Goal: Task Accomplishment & Management: Complete application form

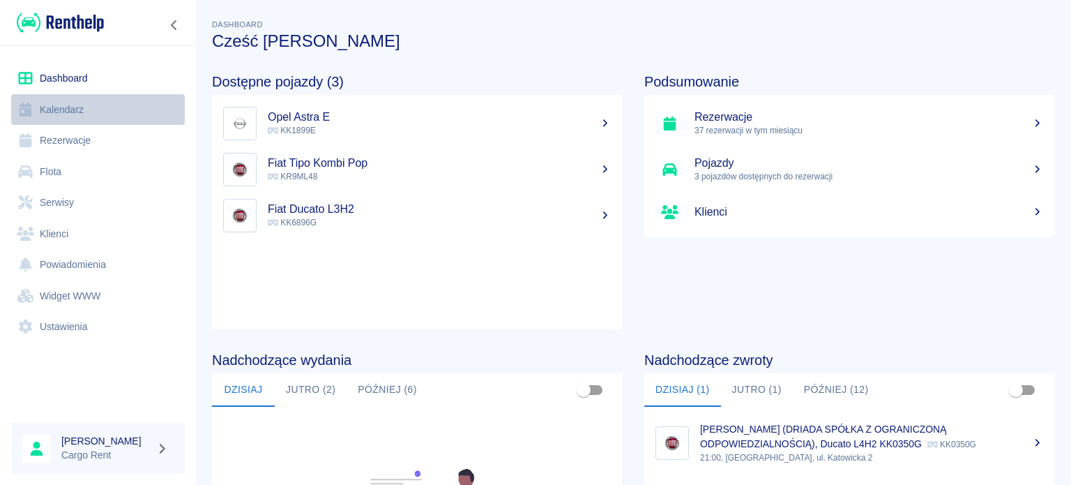
click at [59, 114] on link "Kalendarz" at bounding box center [98, 109] width 174 height 31
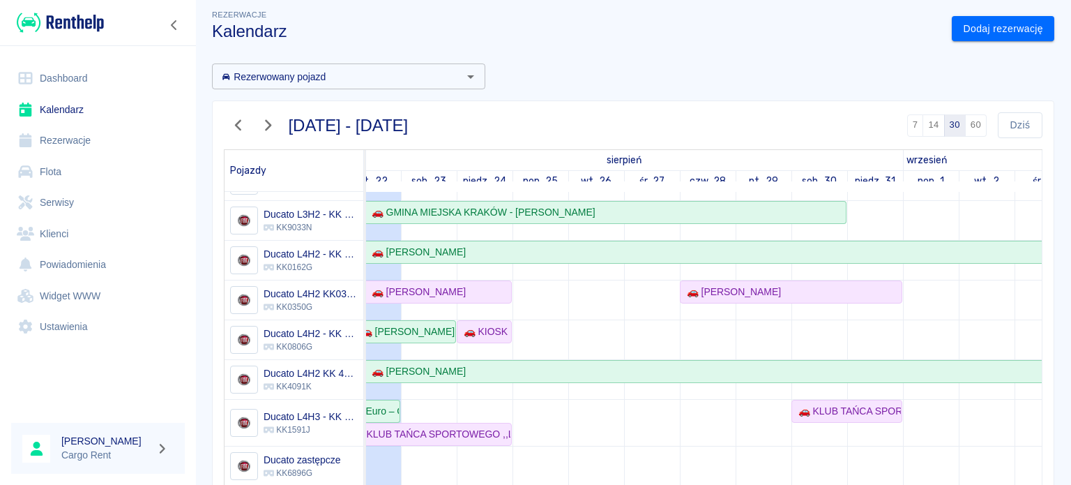
scroll to position [181, 0]
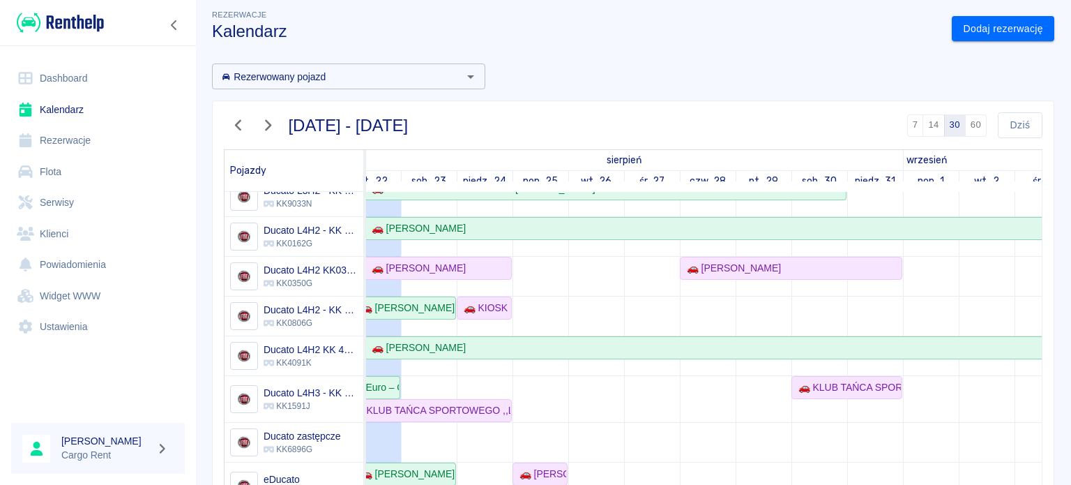
click at [807, 425] on td at bounding box center [819, 362] width 56 height 689
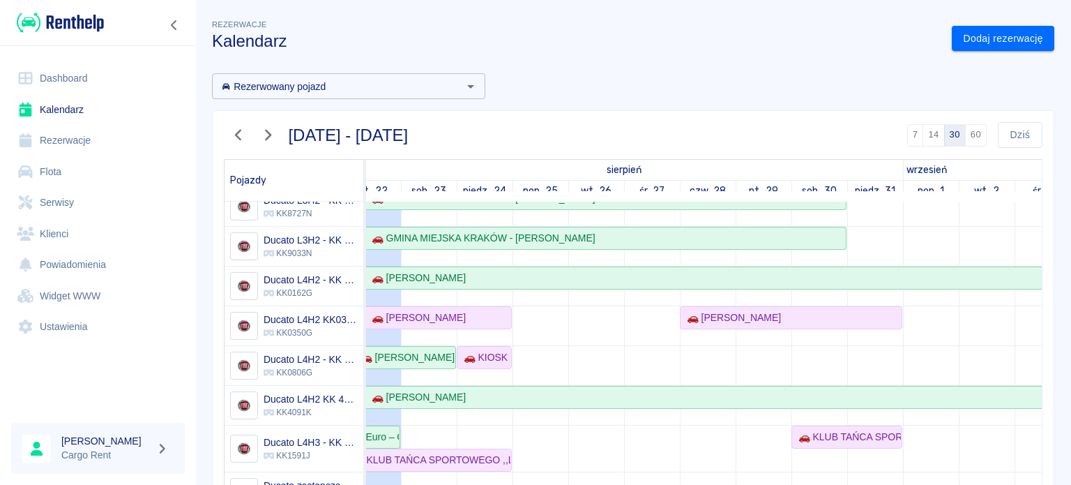
scroll to position [138, 0]
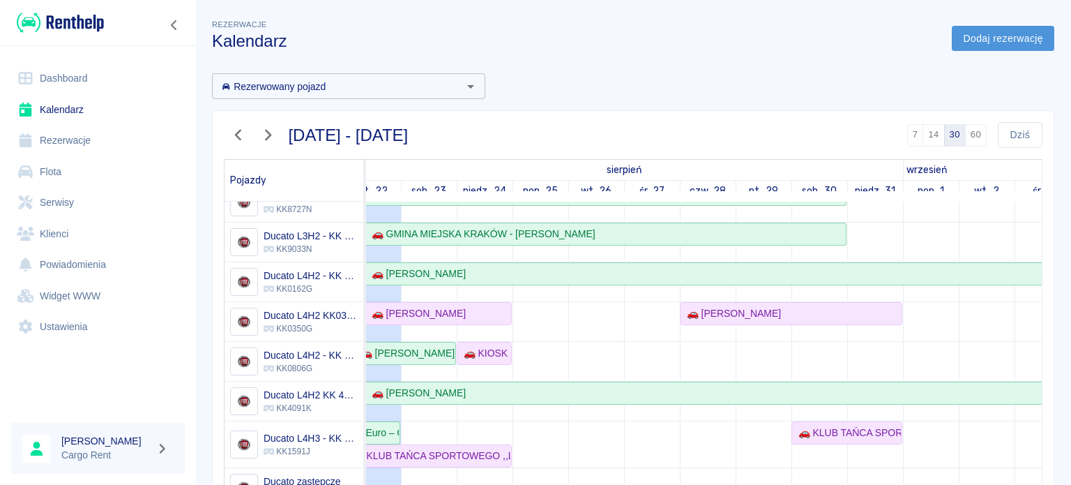
click at [989, 29] on link "Dodaj rezerwację" at bounding box center [1003, 39] width 103 height 26
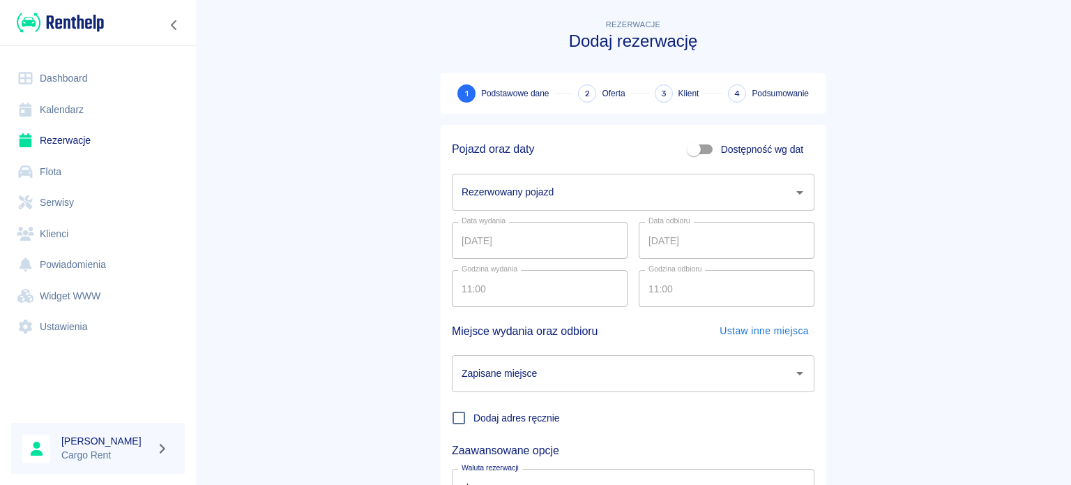
click at [517, 186] on input "Rezerwowany pojazd" at bounding box center [622, 192] width 329 height 24
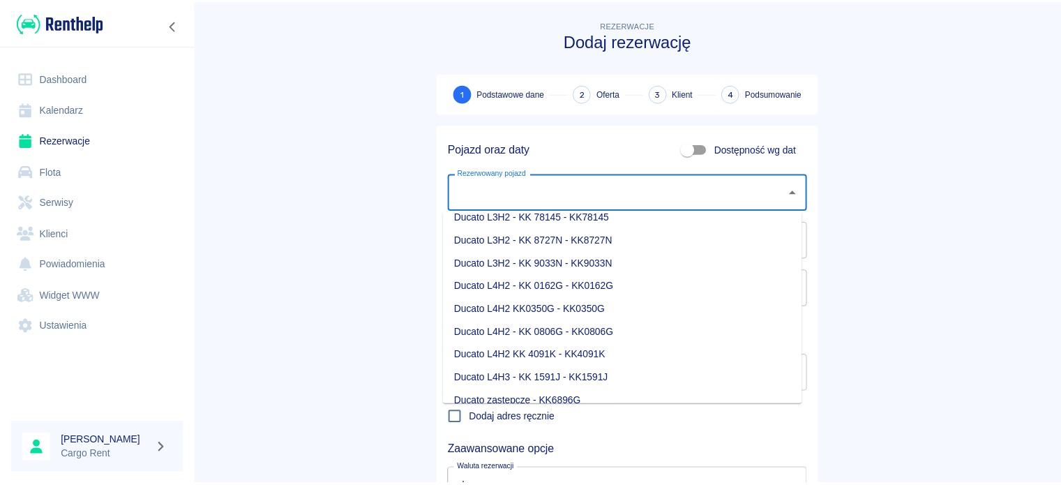
scroll to position [106, 0]
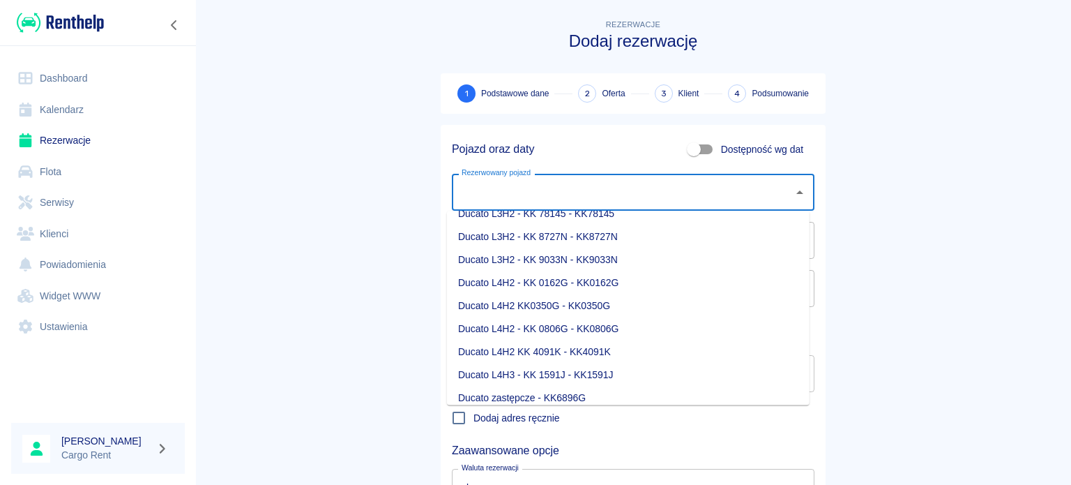
click at [552, 331] on li "Ducato L4H2 - KK 0806G - KK0806G" at bounding box center [628, 328] width 363 height 23
type input "Ducato L4H2 - KK 0806G - KK0806G"
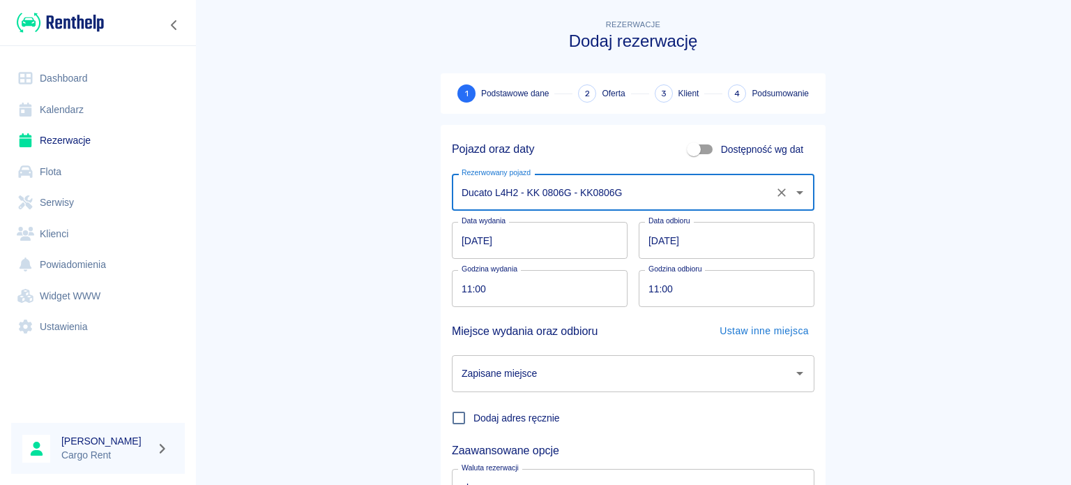
click at [459, 239] on input "[DATE]" at bounding box center [540, 240] width 176 height 37
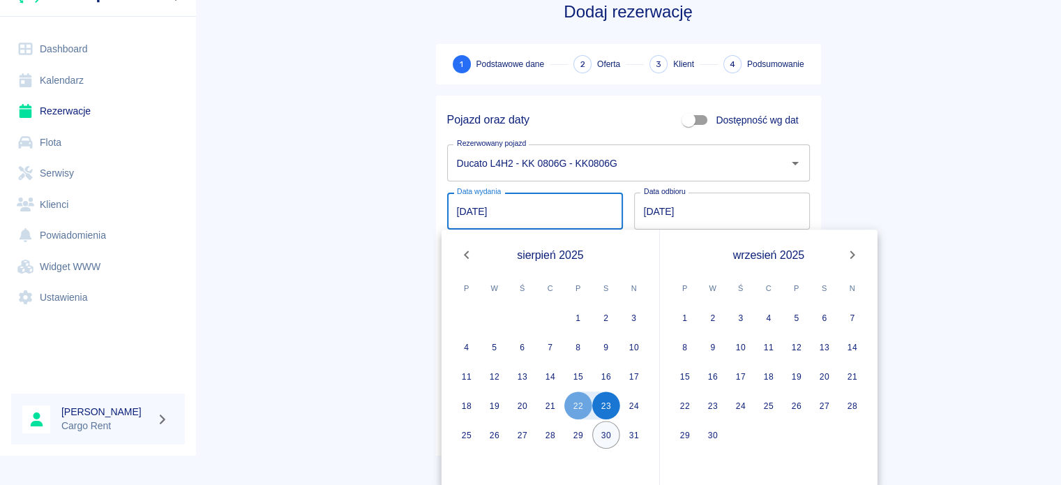
scroll to position [31, 0]
click at [584, 432] on button "29" at bounding box center [578, 433] width 28 height 28
type input "[DATE]"
type input "DD.MM.YYYY"
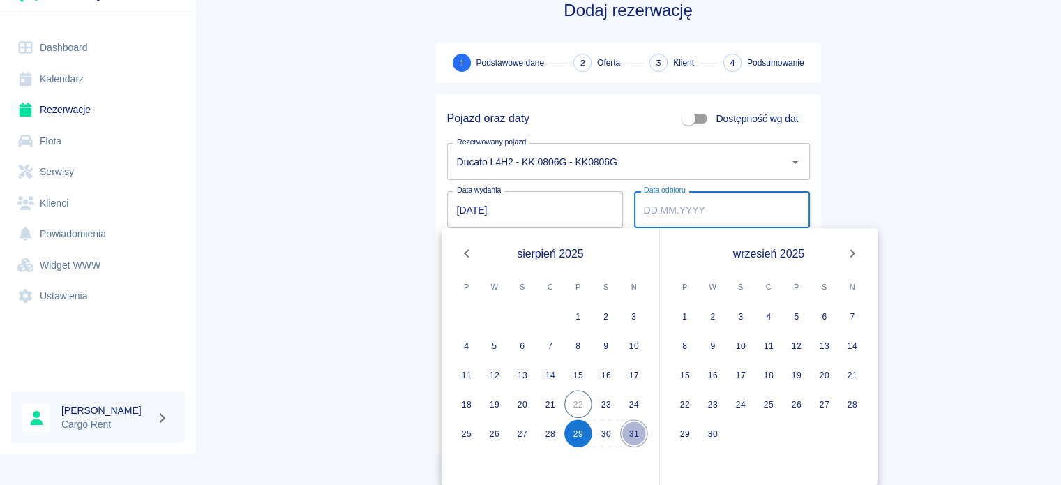
click at [638, 432] on button "31" at bounding box center [634, 433] width 28 height 28
type input "[DATE]"
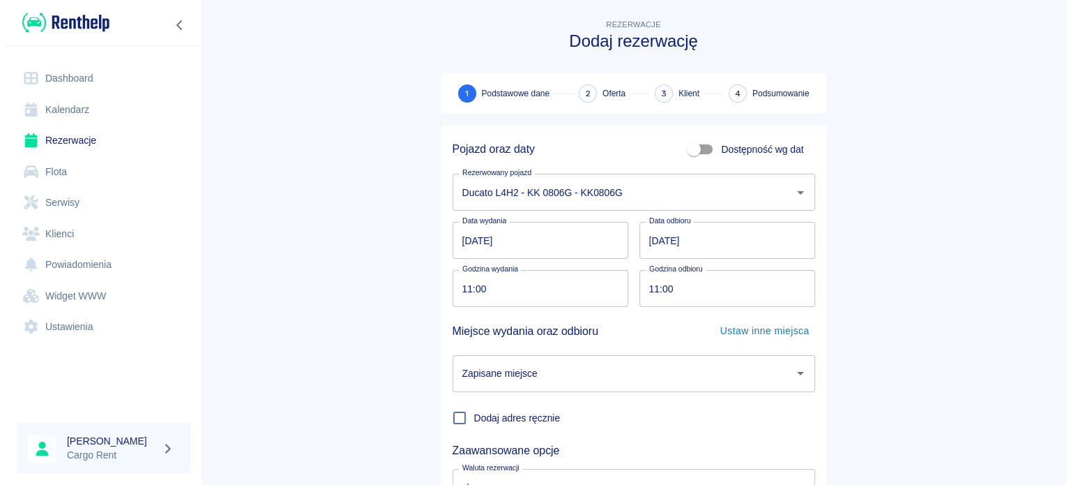
scroll to position [0, 0]
click at [456, 294] on input "11:00" at bounding box center [535, 288] width 166 height 37
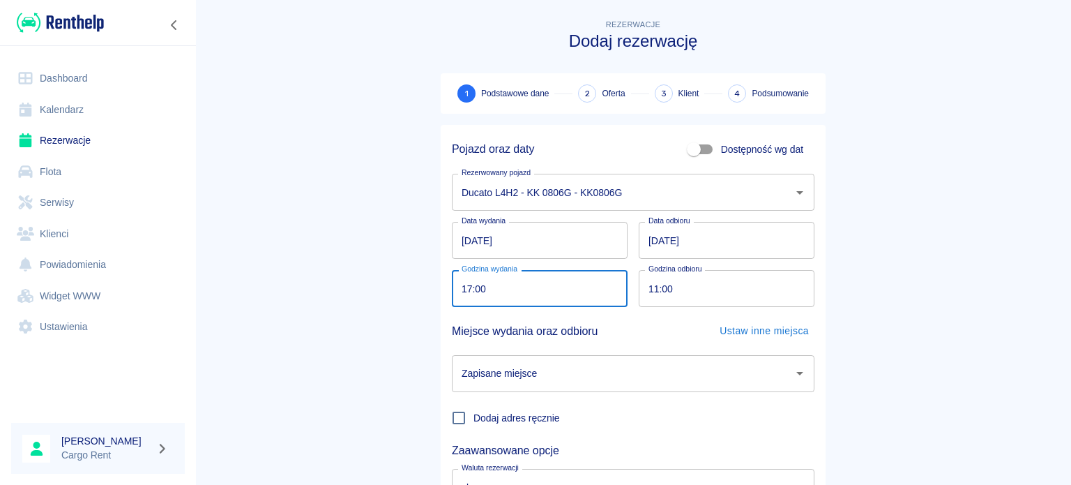
type input "17:00"
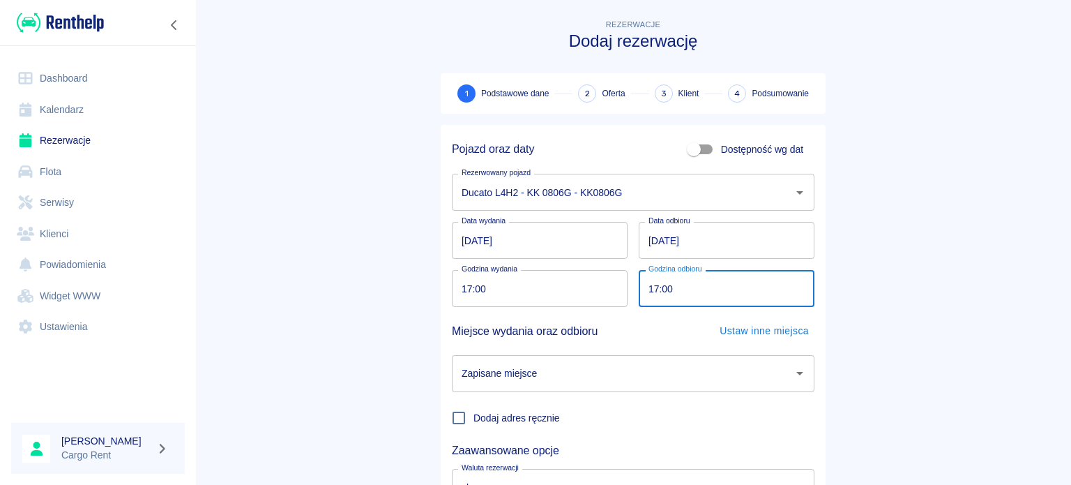
type input "17:00"
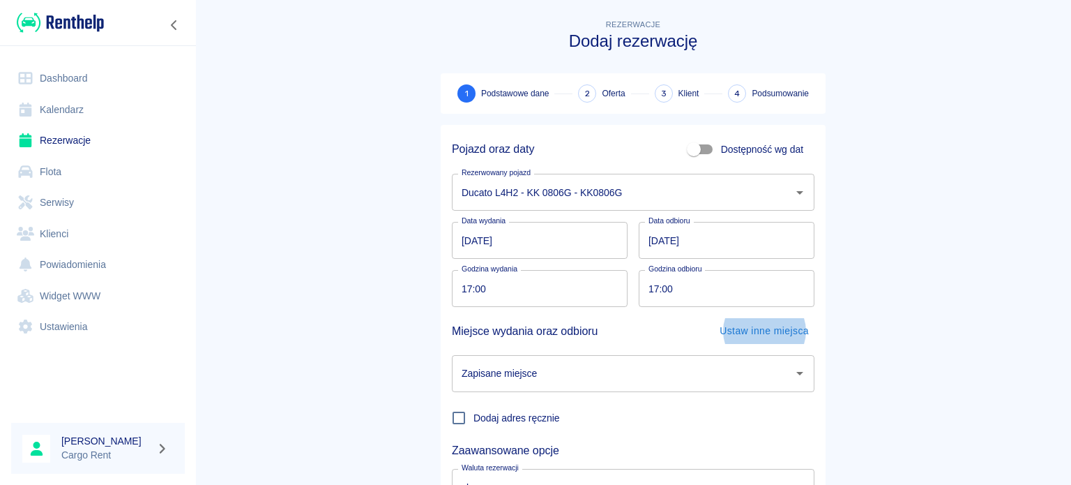
click at [585, 386] on div "Zapisane miejsce" at bounding box center [633, 373] width 363 height 37
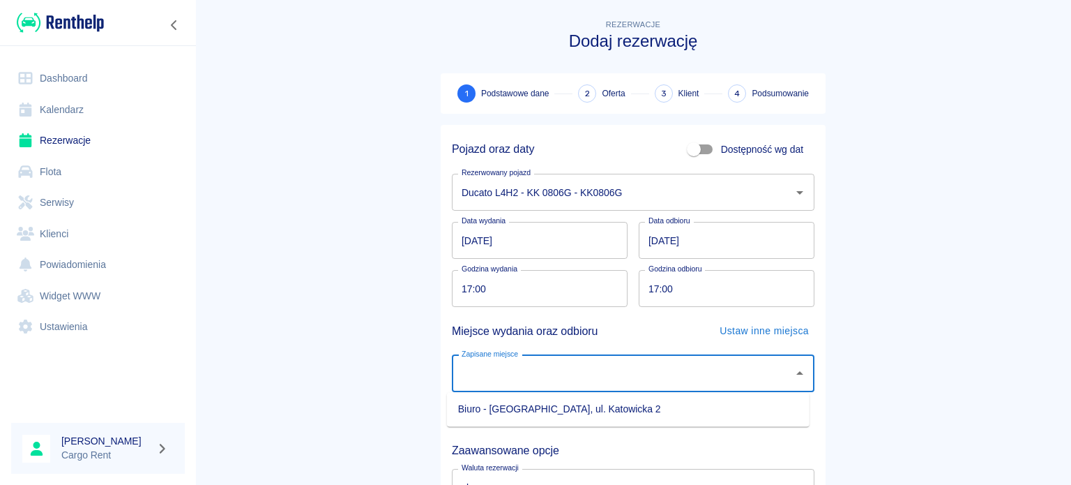
click at [563, 407] on li "Biuro - [GEOGRAPHIC_DATA], ul. Katowicka 2" at bounding box center [628, 408] width 363 height 23
type input "Biuro - [GEOGRAPHIC_DATA], ul. Katowicka 2"
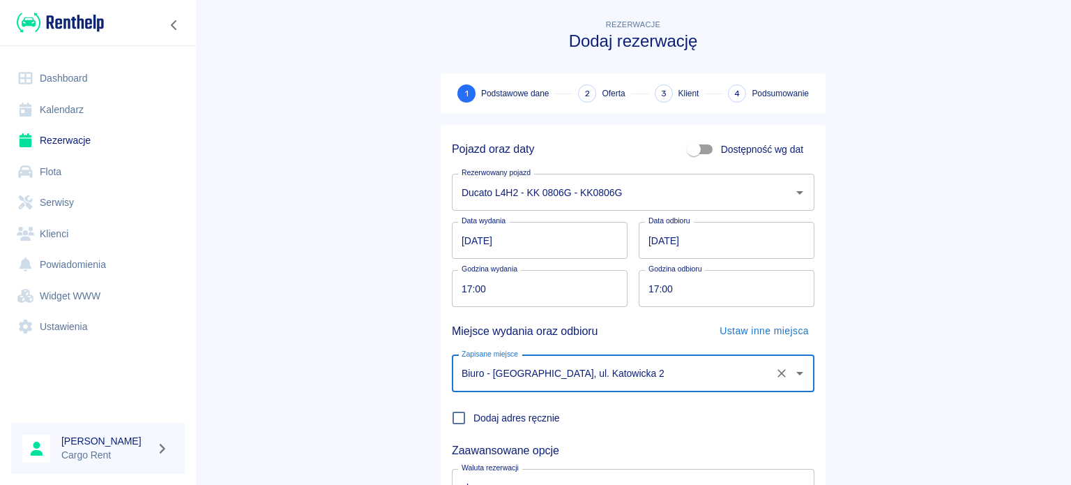
click at [372, 343] on main "Rezerwacje Dodaj rezerwację 1 Podstawowe dane 2 Oferta 3 Klient 4 Podsumowanie …" at bounding box center [633, 291] width 876 height 548
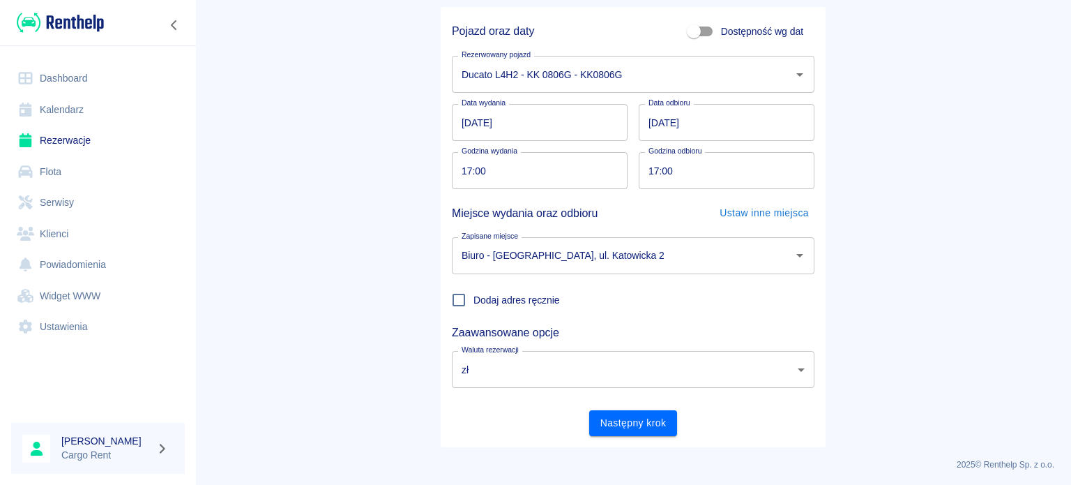
scroll to position [120, 0]
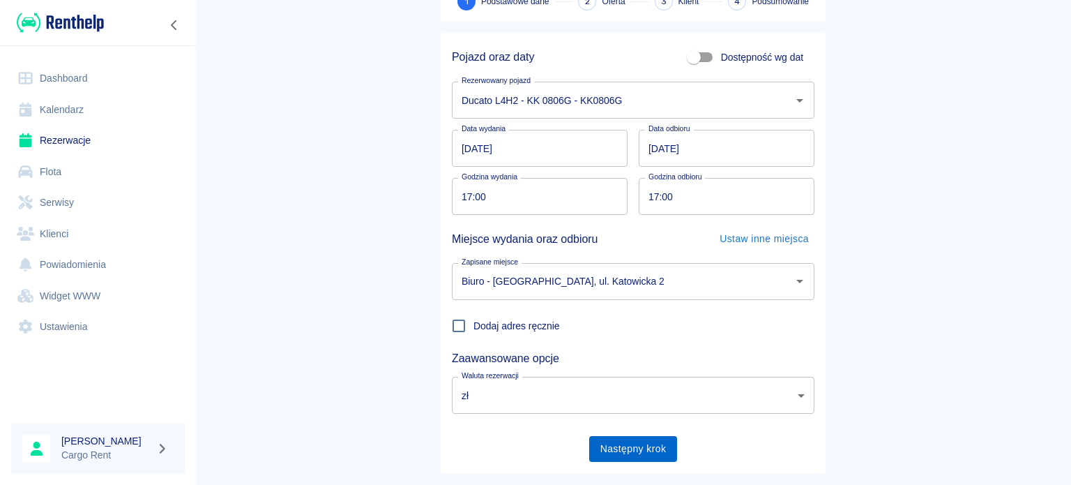
click at [628, 418] on div "Pojazd oraz daty Dostępność wg dat Rezerwowany pojazd Ducato L4H2 - KK 0806G - …" at bounding box center [628, 247] width 374 height 429
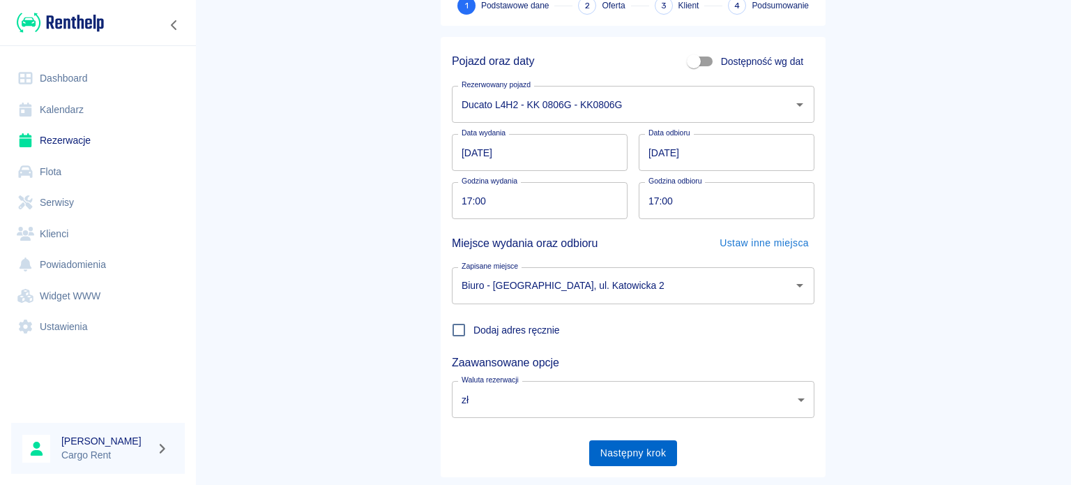
click at [642, 443] on button "Następny krok" at bounding box center [633, 453] width 89 height 26
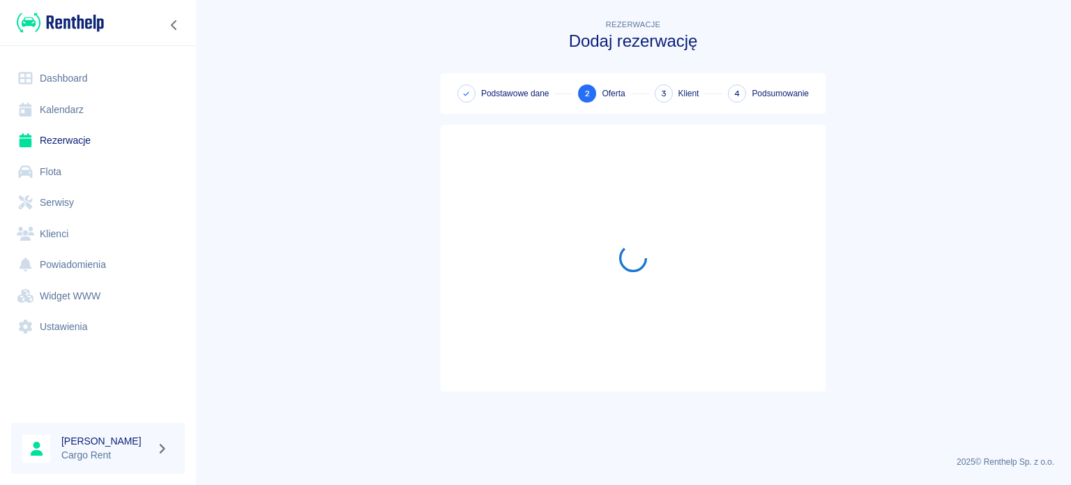
scroll to position [0, 0]
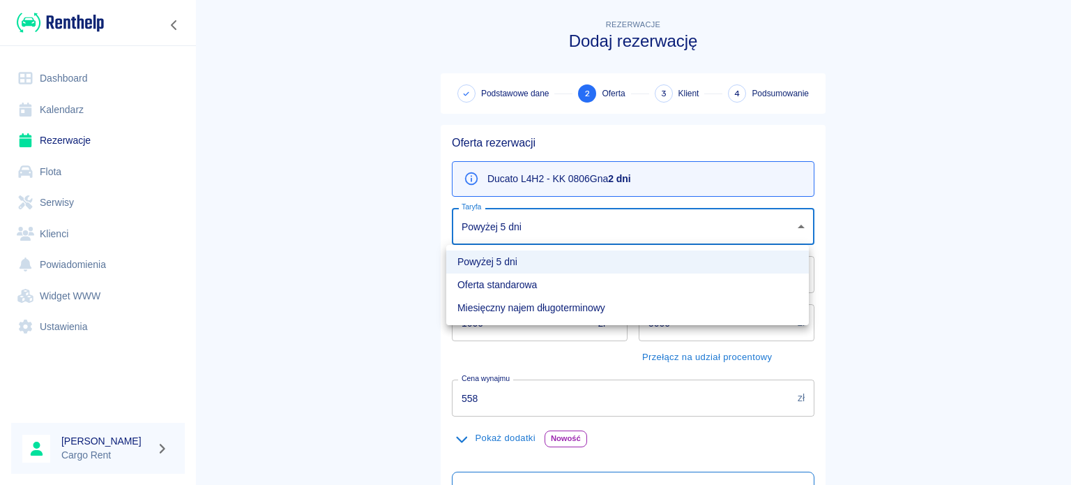
click at [503, 236] on body "Używamy plików Cookies, by zapewnić Ci najlepsze możliwe doświadczenie. Aby dow…" at bounding box center [535, 242] width 1071 height 485
click at [505, 288] on li "Oferta standarowa" at bounding box center [627, 284] width 363 height 23
type input "272a84c1-d49b-4c1a-a64c-0b744db8f802"
type input "618"
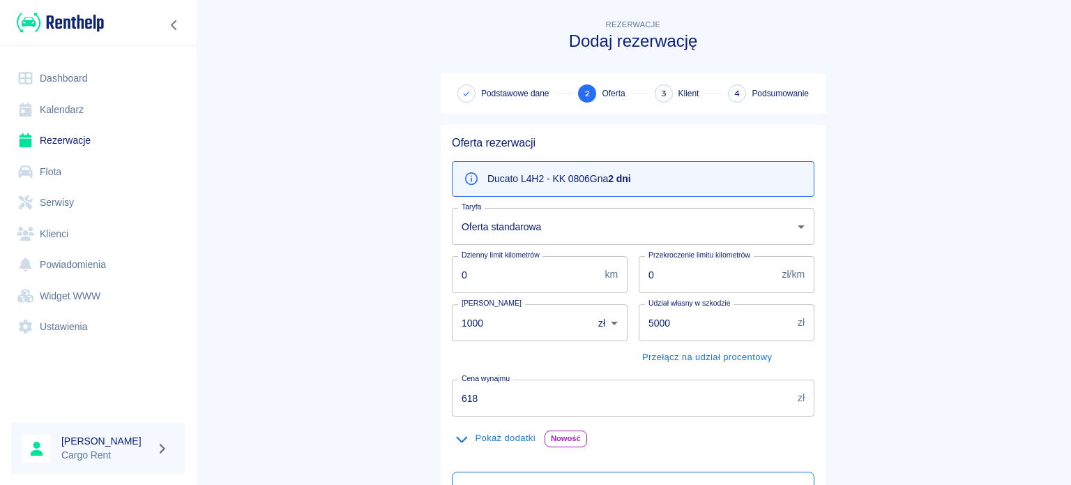
click at [372, 256] on main "Rezerwacje Dodaj rezerwację Podstawowe dane 2 Oferta 3 Klient 4 Podsumowanie Of…" at bounding box center [633, 354] width 876 height 674
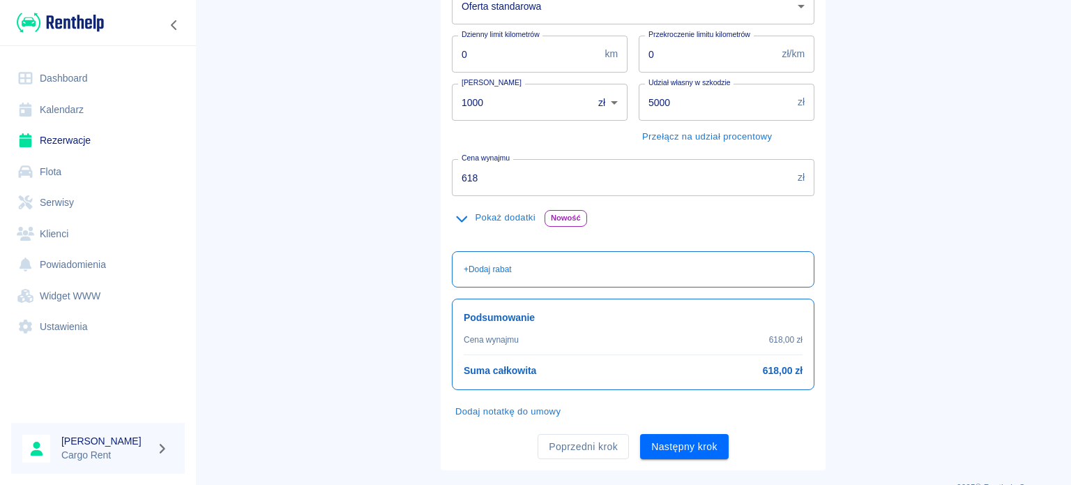
scroll to position [245, 0]
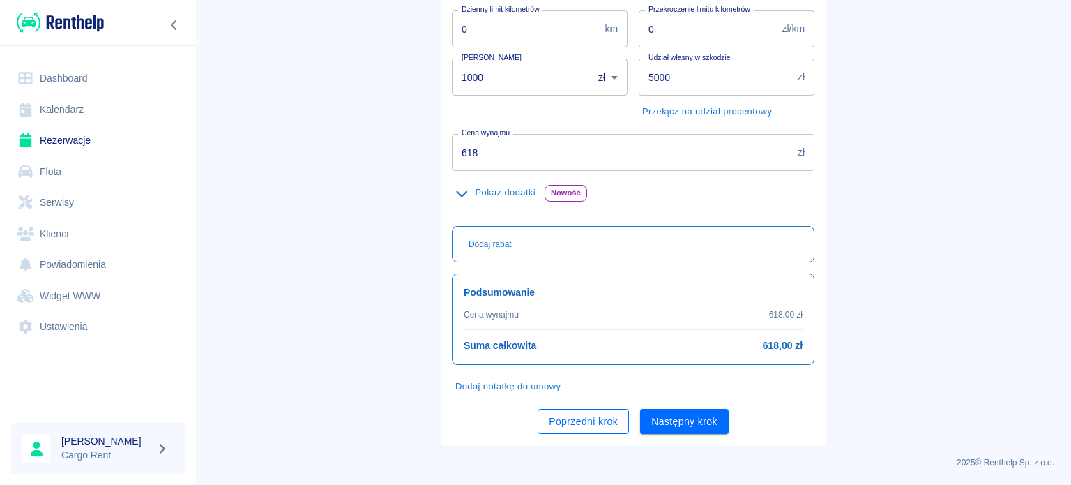
click at [589, 429] on button "Poprzedni krok" at bounding box center [583, 422] width 91 height 26
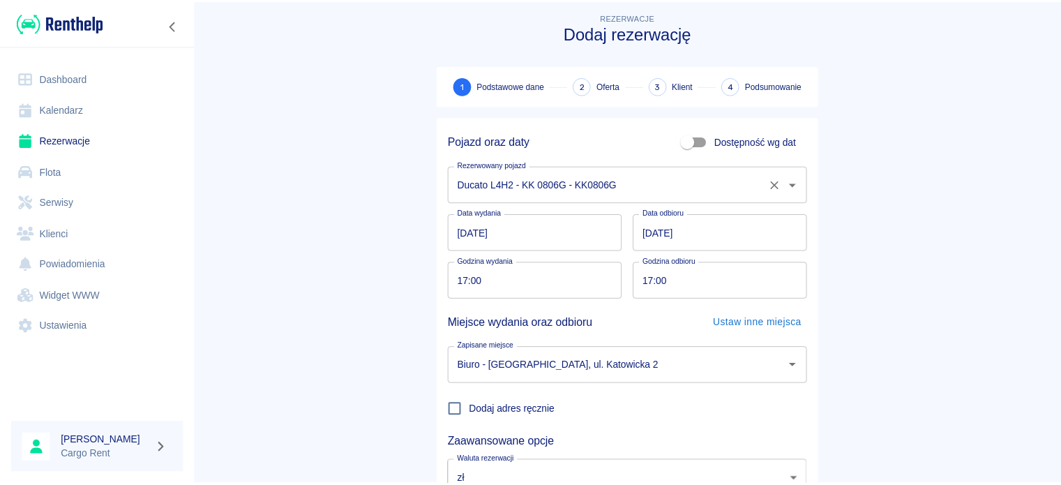
scroll to position [0, 0]
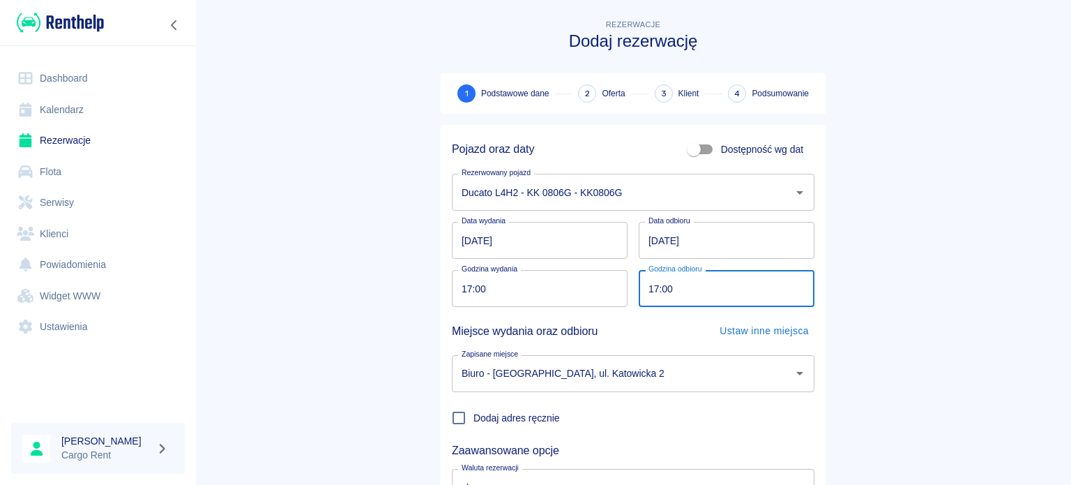
click at [641, 285] on input "17:00" at bounding box center [722, 288] width 166 height 37
type input "08:00"
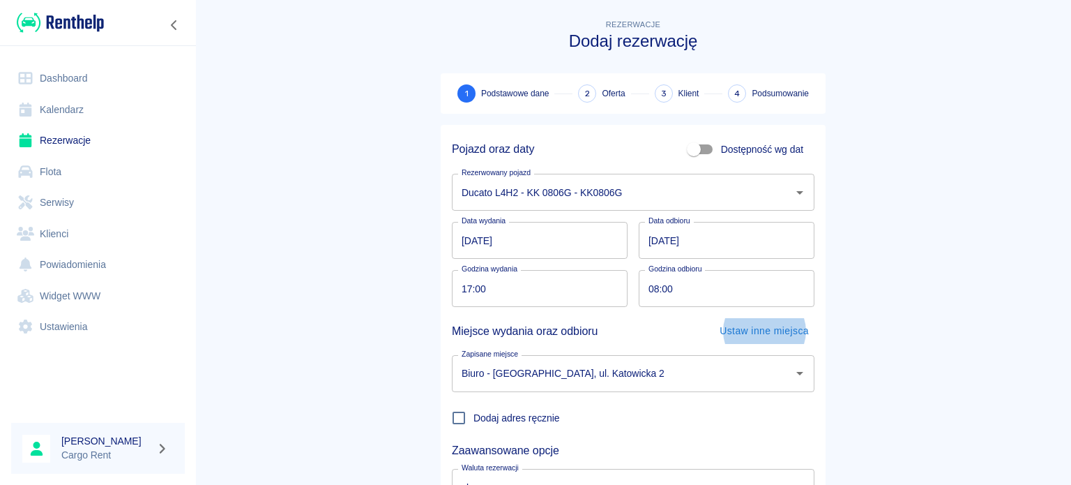
click at [644, 245] on input "[DATE]" at bounding box center [727, 240] width 176 height 37
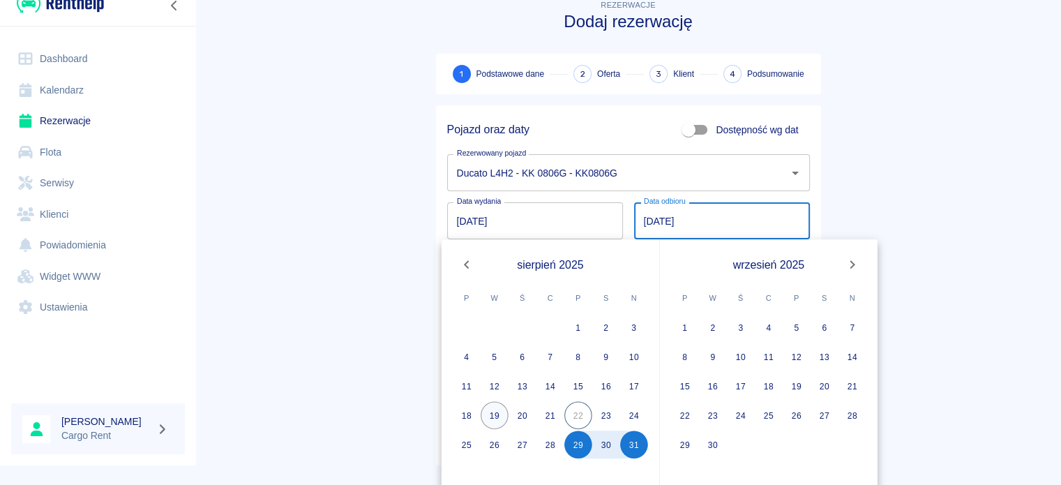
scroll to position [31, 0]
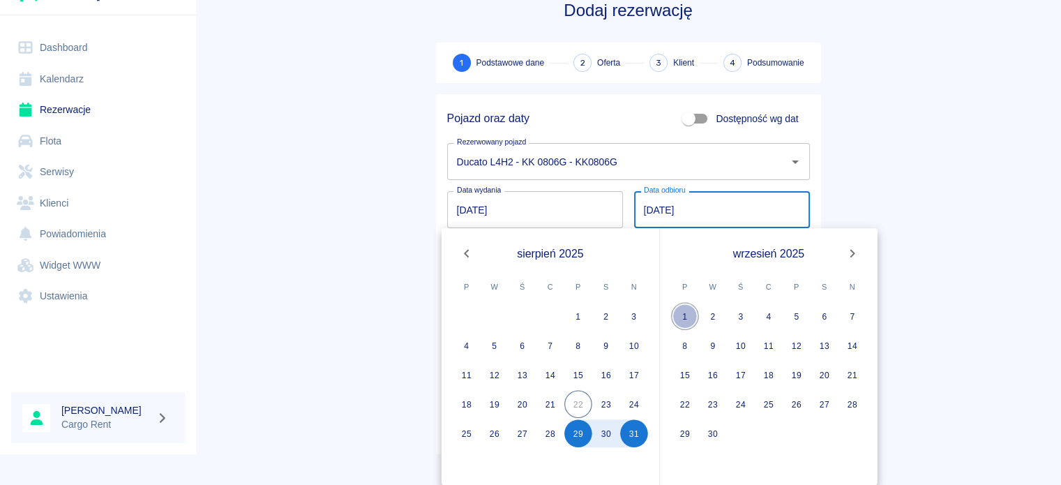
click at [682, 310] on button "1" at bounding box center [685, 316] width 28 height 28
type input "[DATE]"
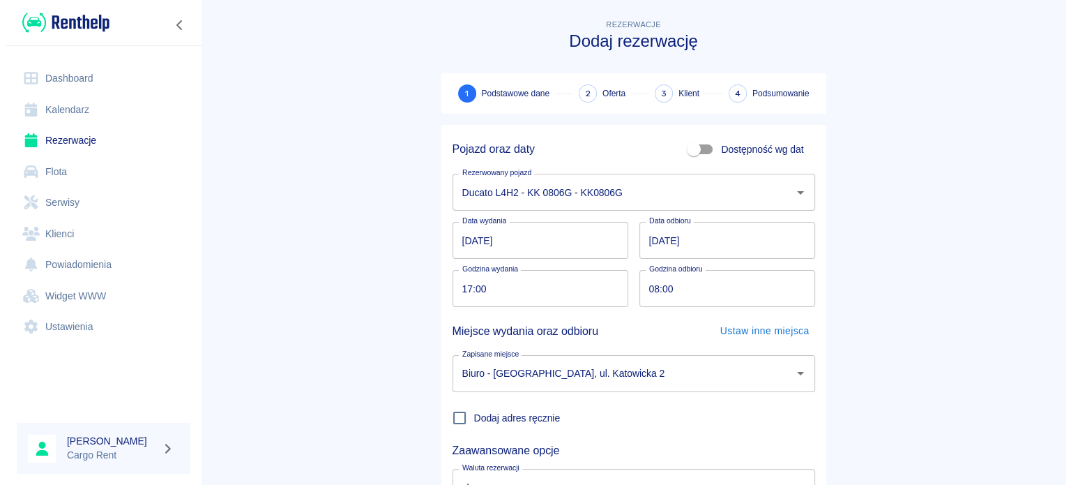
scroll to position [0, 0]
click at [280, 238] on main "Rezerwacje Dodaj rezerwację 1 Podstawowe dane 2 Oferta 3 Klient 4 Podsumowanie …" at bounding box center [633, 291] width 876 height 548
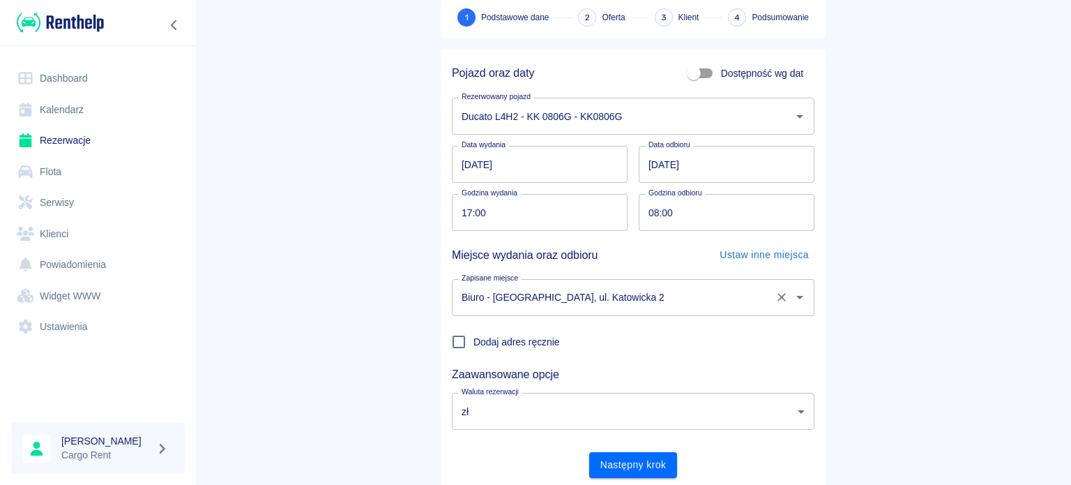
scroll to position [120, 0]
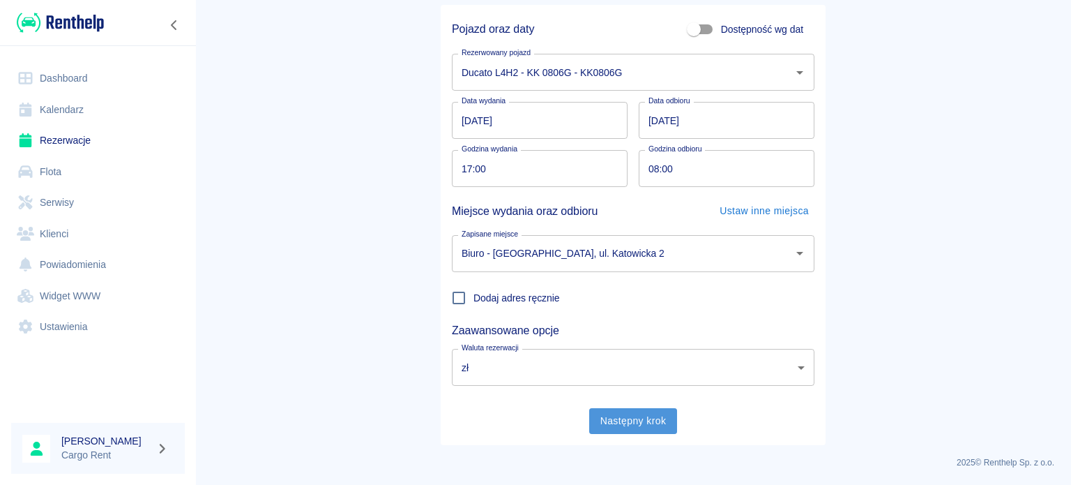
click at [595, 414] on button "Następny krok" at bounding box center [633, 421] width 89 height 26
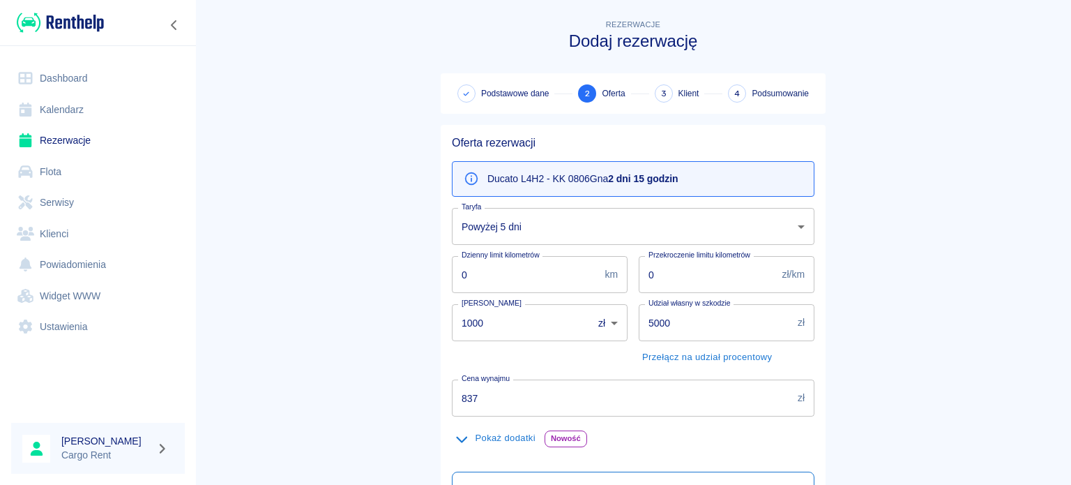
click at [531, 208] on body "Używamy plików Cookies, by zapewnić Ci najlepsze możliwe doświadczenie. Aby dow…" at bounding box center [535, 242] width 1071 height 485
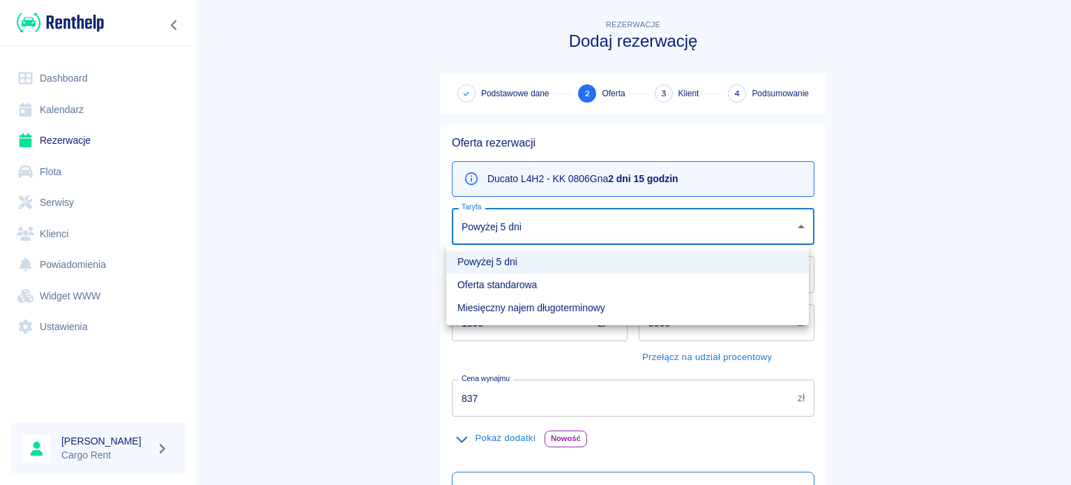
click at [510, 283] on li "Oferta standarowa" at bounding box center [627, 284] width 363 height 23
type input "272a84c1-d49b-4c1a-a64c-0b744db8f802"
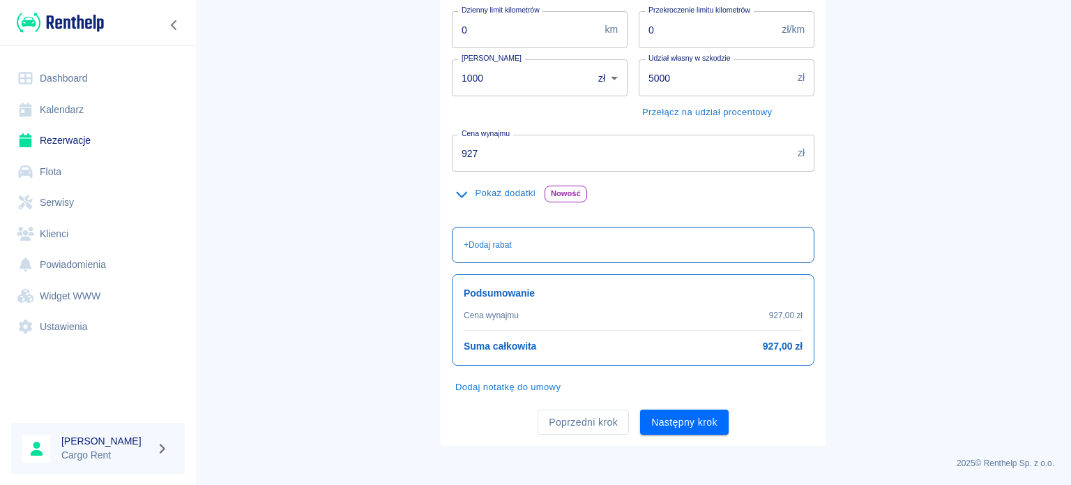
scroll to position [245, 0]
click at [632, 222] on div "+ Dodaj rabat" at bounding box center [628, 238] width 374 height 47
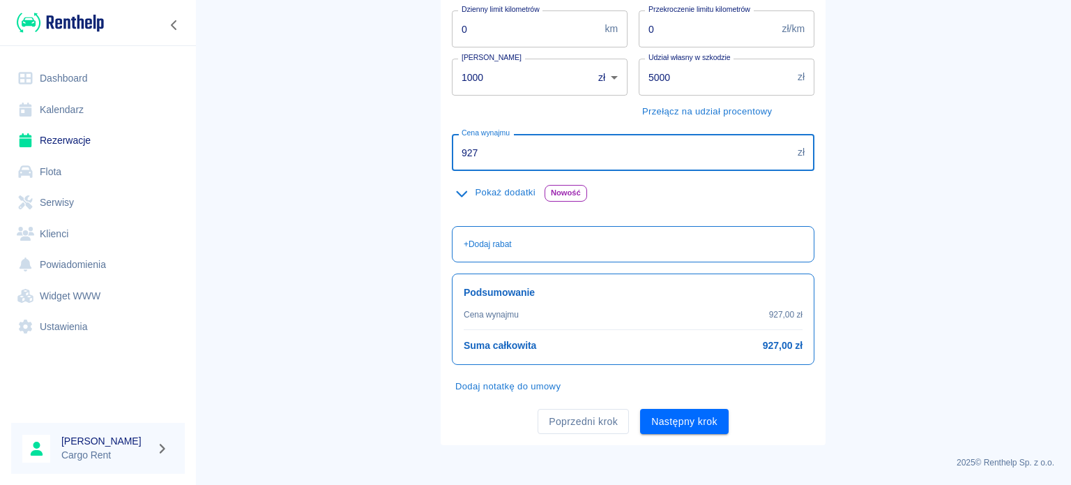
drag, startPoint x: 538, startPoint y: 144, endPoint x: 365, endPoint y: 143, distance: 172.9
click at [366, 143] on main "Rezerwacje Dodaj rezerwację Podstawowe dane 2 Oferta 3 Klient 4 Podsumowanie Of…" at bounding box center [633, 108] width 876 height 674
type input "618"
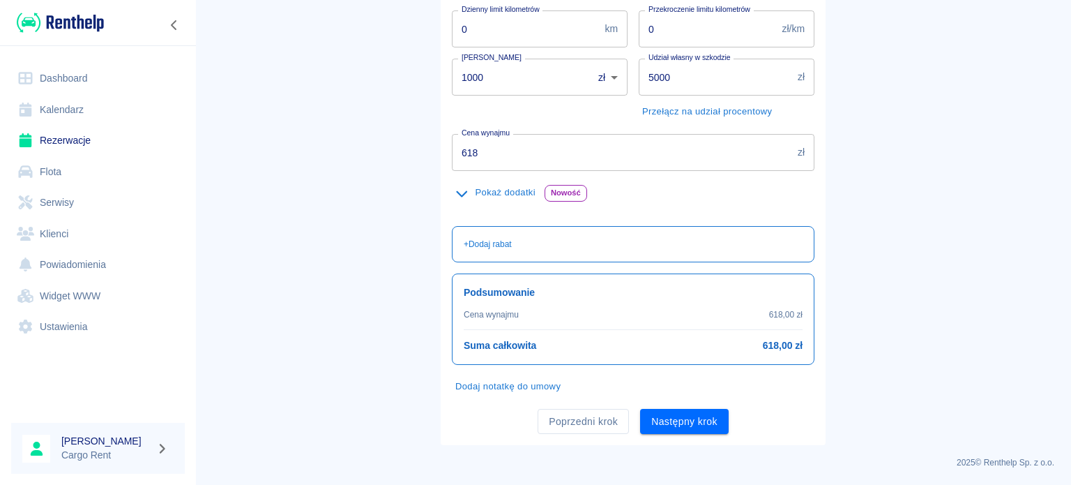
click at [988, 192] on main "Rezerwacje Dodaj rezerwację Podstawowe dane 2 Oferta 3 Klient 4 Podsumowanie Of…" at bounding box center [633, 108] width 876 height 674
click at [711, 409] on button "Następny krok" at bounding box center [684, 422] width 89 height 26
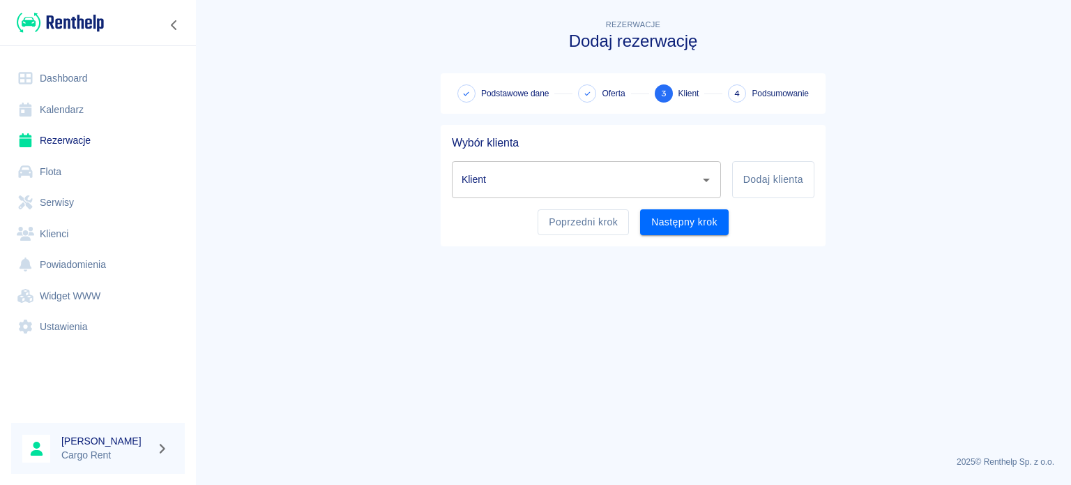
click at [524, 184] on input "Klient" at bounding box center [576, 179] width 236 height 24
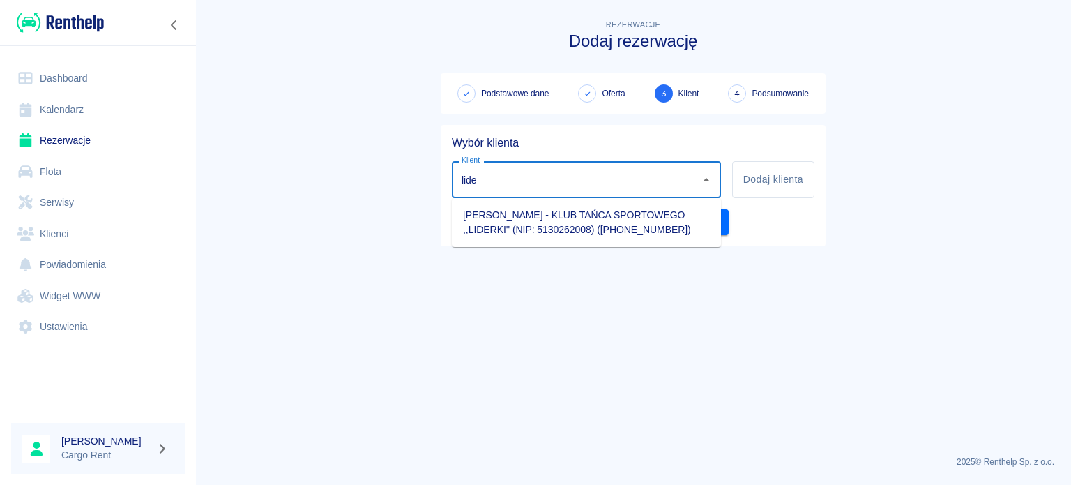
type input "lider"
drag, startPoint x: 524, startPoint y: 184, endPoint x: 318, endPoint y: 185, distance: 206.4
click at [318, 185] on main "Rezerwacje Dodaj rezerwację Podstawowe dane Oferta 3 Klient 4 Podsumowanie Wybó…" at bounding box center [633, 230] width 876 height 427
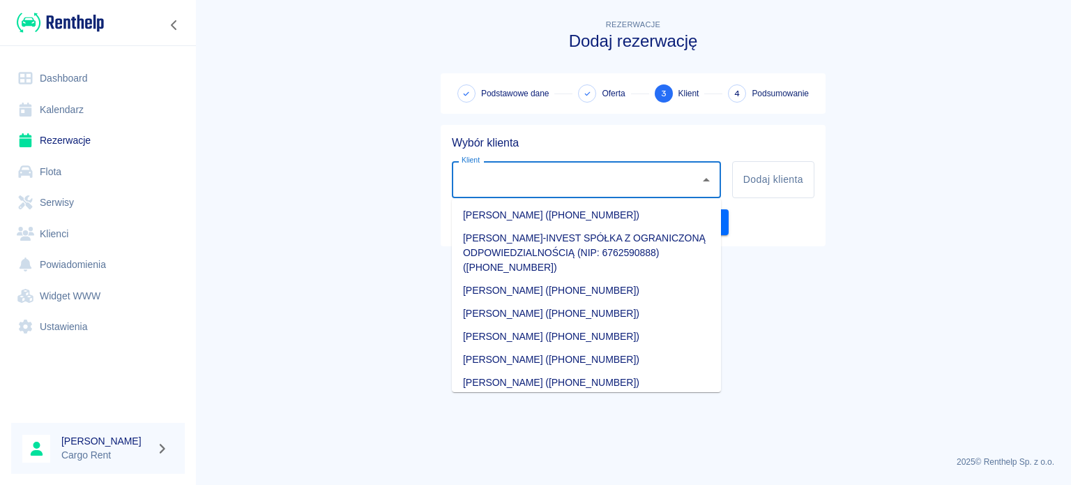
click at [331, 289] on main "Rezerwacje Dodaj rezerwację Podstawowe dane Oferta 3 Klient 4 Podsumowanie Wybó…" at bounding box center [633, 230] width 876 height 427
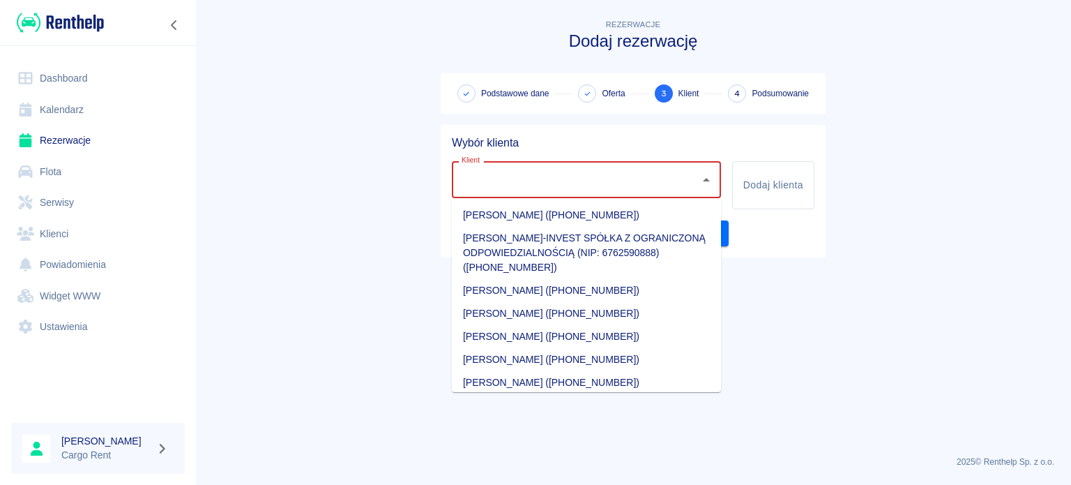
click at [558, 175] on input "Klient" at bounding box center [576, 179] width 236 height 24
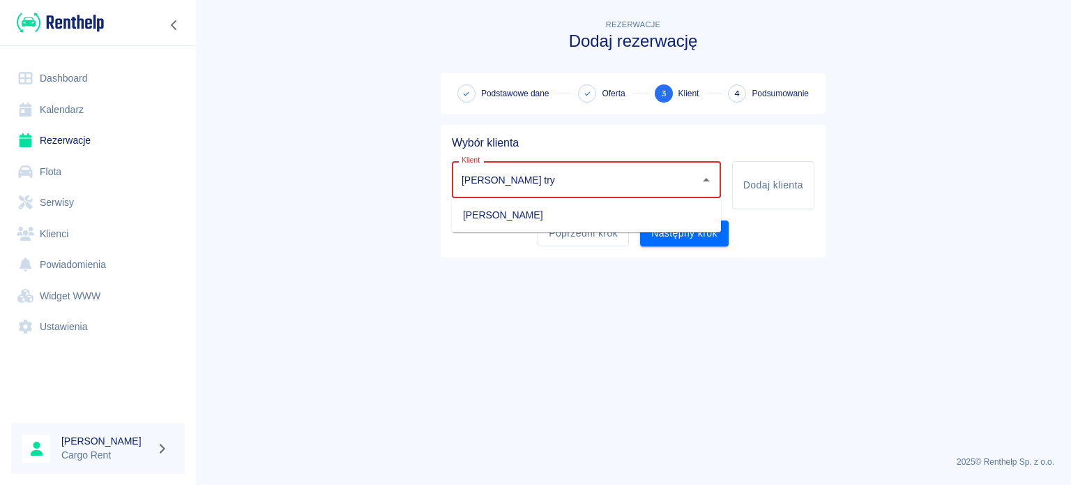
click at [513, 210] on li "[PERSON_NAME]" at bounding box center [586, 215] width 269 height 23
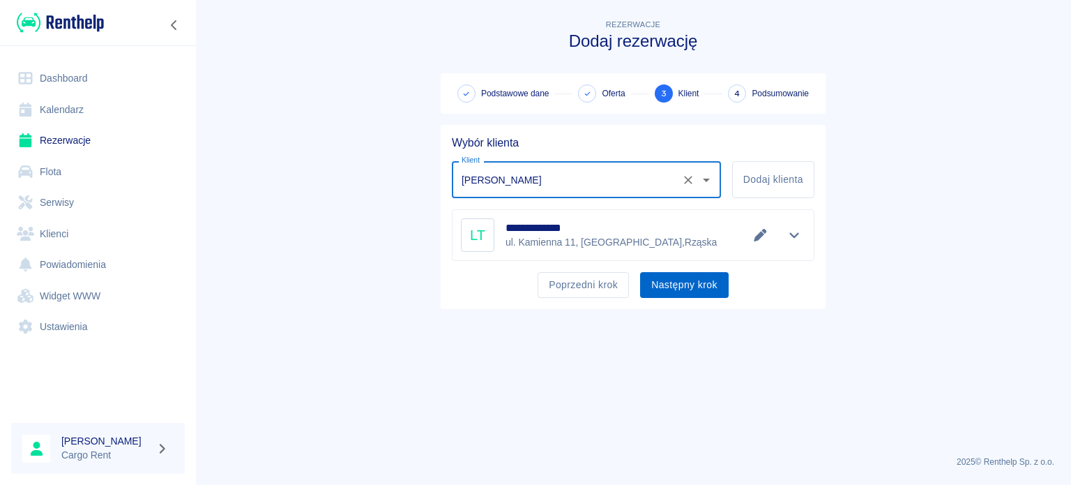
type input "[PERSON_NAME]"
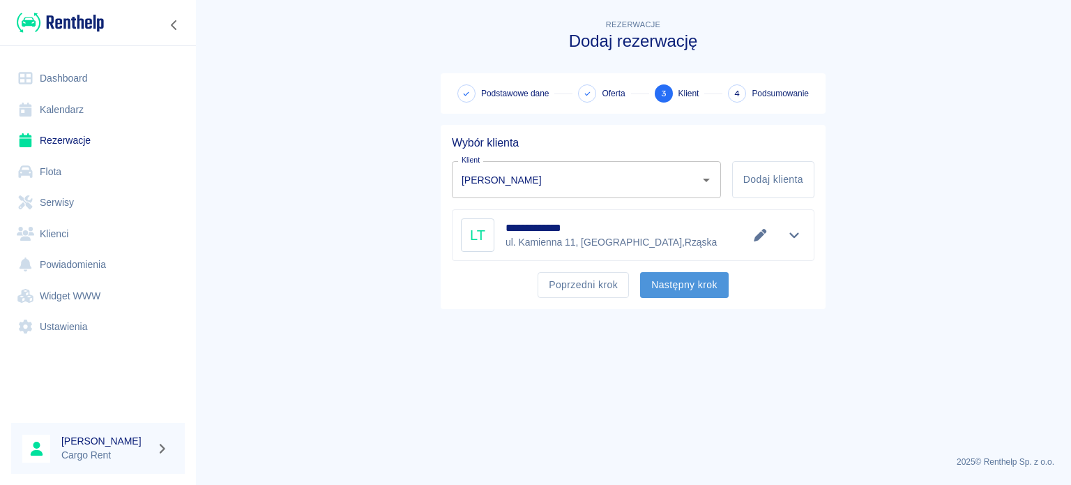
click at [665, 286] on button "Następny krok" at bounding box center [684, 285] width 89 height 26
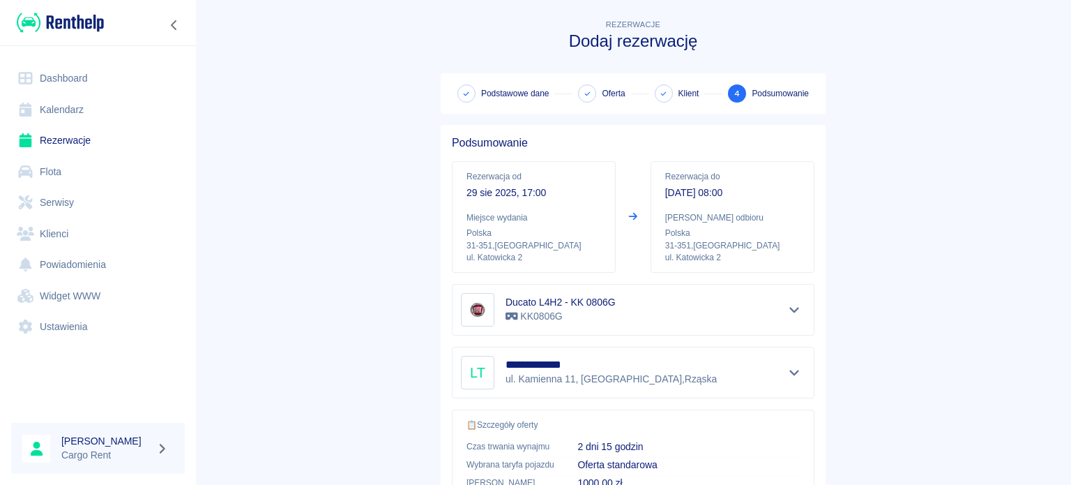
scroll to position [265, 0]
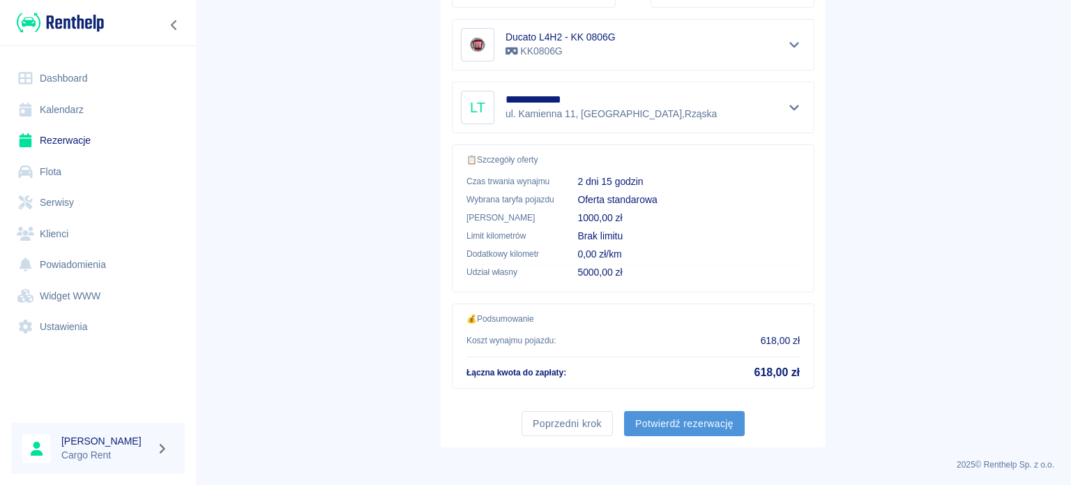
click at [666, 424] on button "Potwierdź rezerwację" at bounding box center [684, 424] width 121 height 26
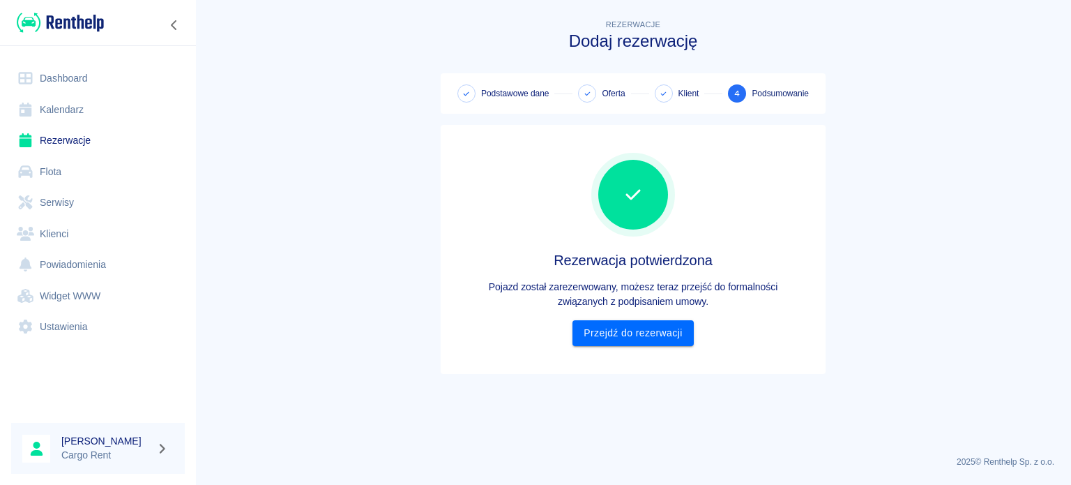
scroll to position [0, 0]
click at [624, 319] on div "Rezerwacja potwierdzona Pojazd został zarezerwowany, możesz teraz przejść do fo…" at bounding box center [633, 249] width 363 height 193
click at [622, 329] on link "Przejdź do rezerwacji" at bounding box center [632, 333] width 121 height 26
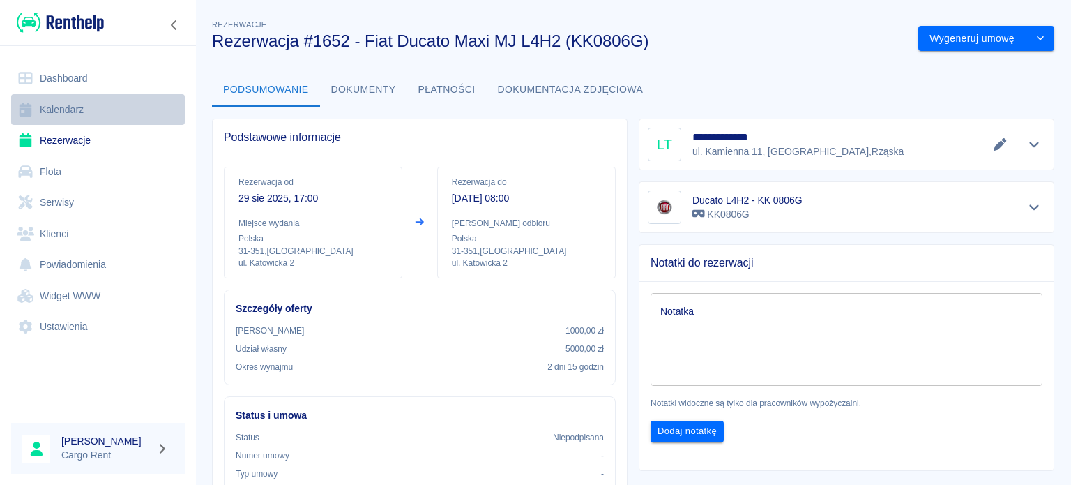
click at [52, 113] on link "Kalendarz" at bounding box center [98, 109] width 174 height 31
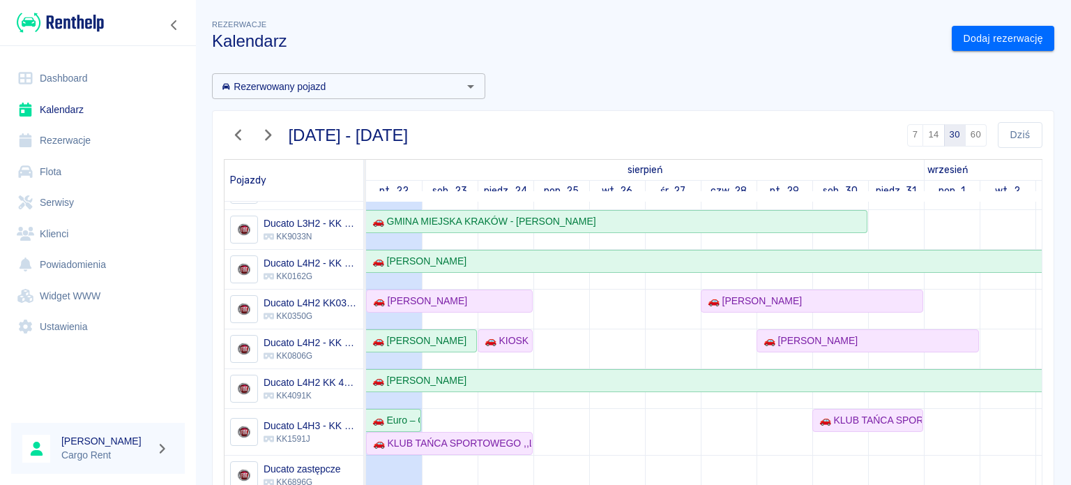
scroll to position [175, 0]
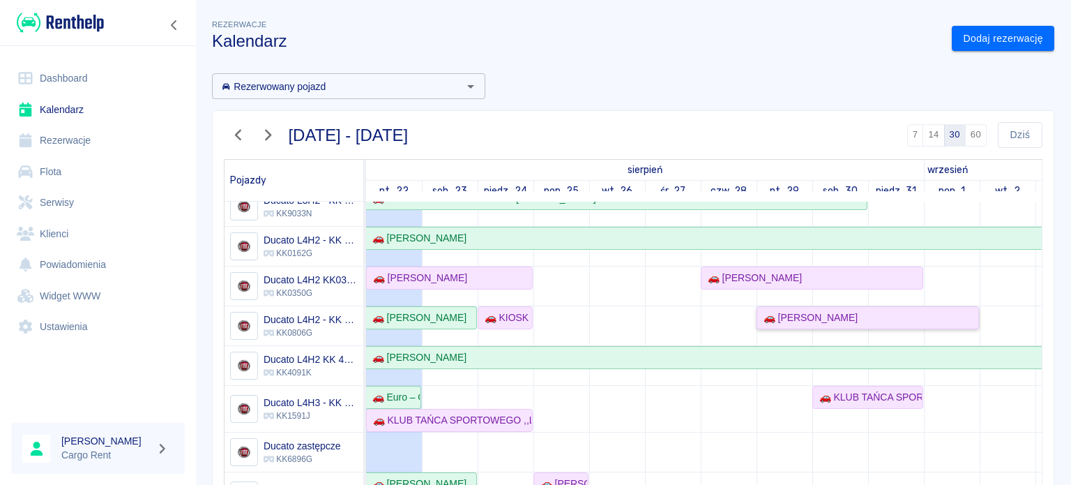
click at [862, 316] on div "🚗 [PERSON_NAME]" at bounding box center [868, 317] width 220 height 15
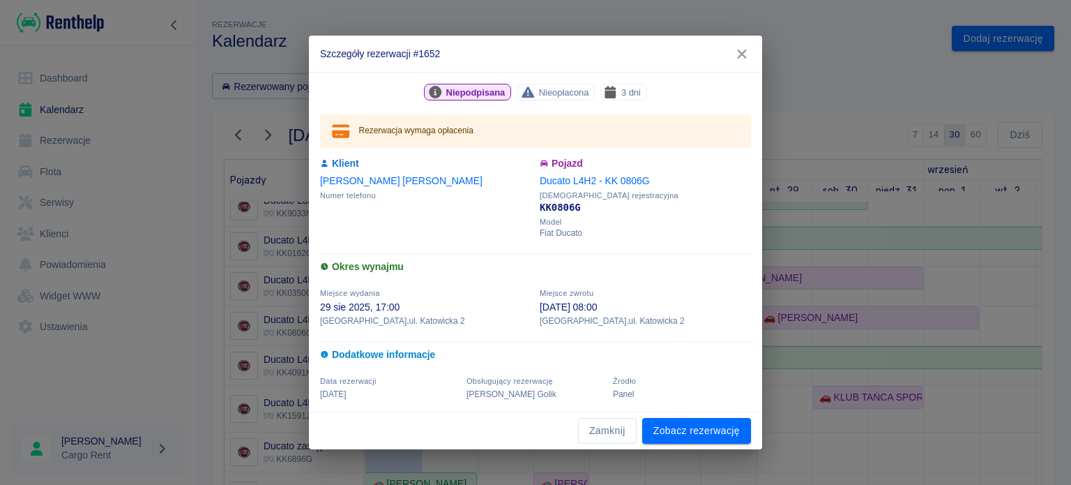
click at [363, 177] on link "[PERSON_NAME]" at bounding box center [401, 180] width 162 height 11
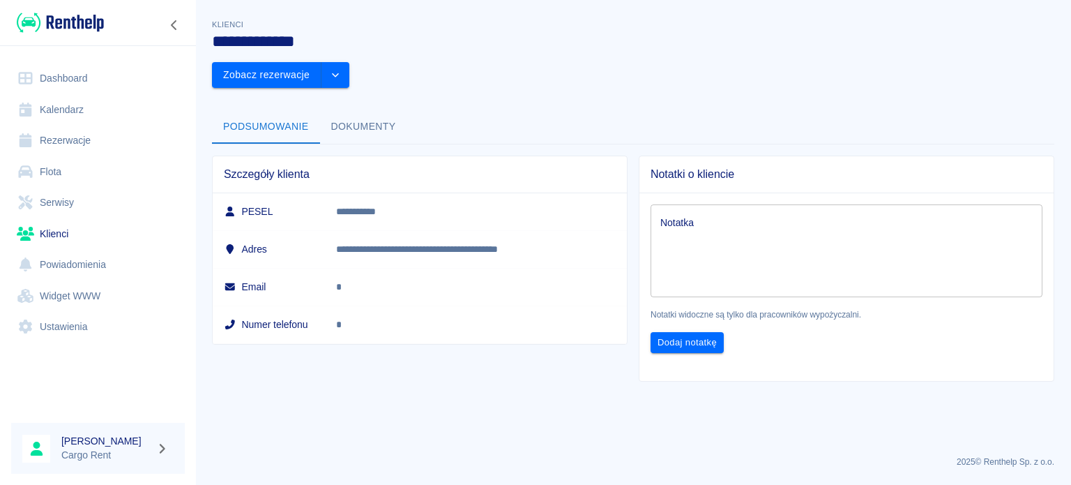
click at [366, 110] on button "Dokumenty" at bounding box center [363, 126] width 87 height 33
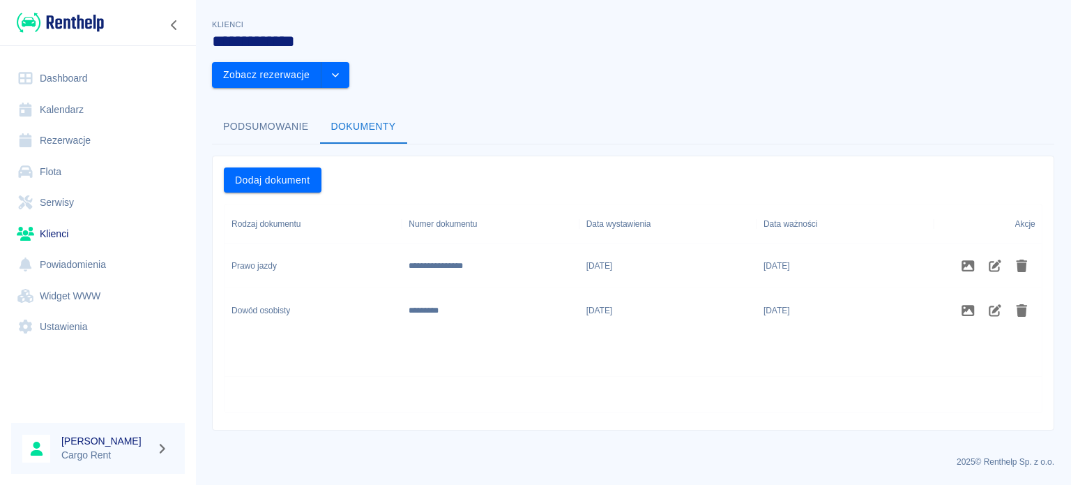
click at [291, 110] on button "Podsumowanie" at bounding box center [266, 126] width 108 height 33
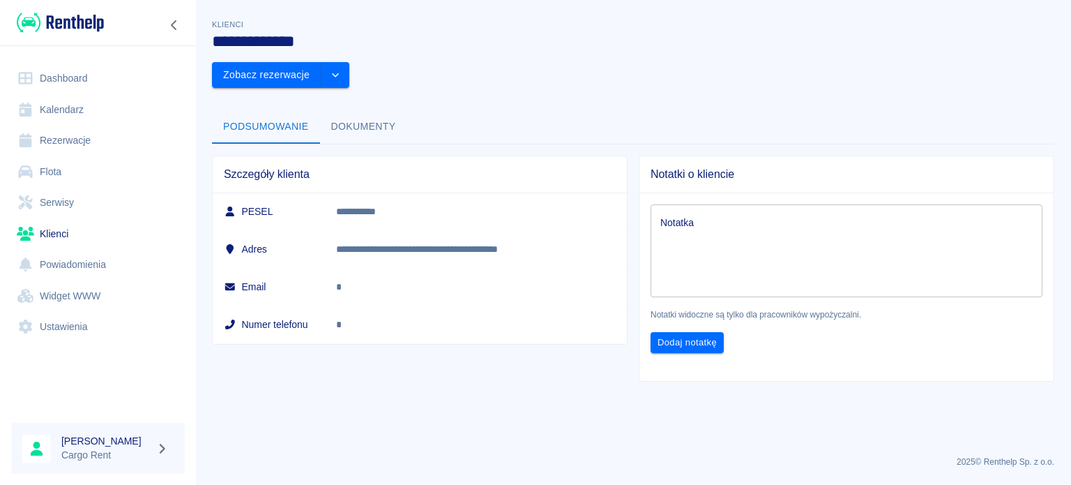
click at [76, 26] on img at bounding box center [60, 22] width 87 height 23
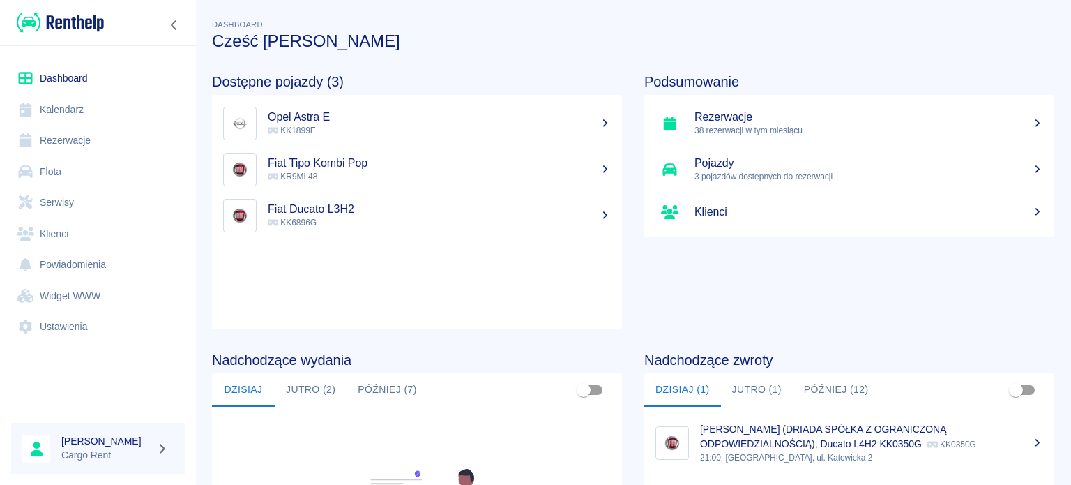
click at [981, 306] on div "Podsumowanie Rezerwacje 38 rezerwacji w tym miesiącu Pojazdy 3 pojazdów dostępn…" at bounding box center [838, 190] width 432 height 278
